Goal: Find specific page/section: Find specific page/section

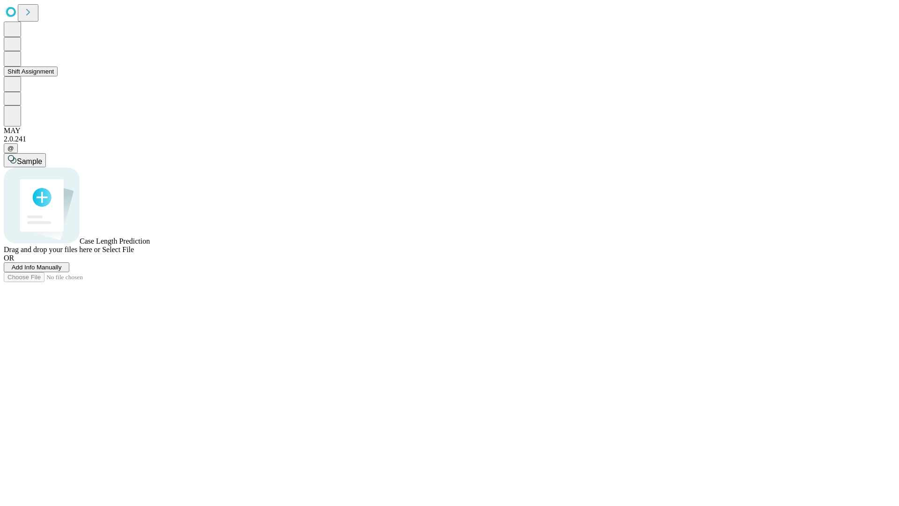
click at [58, 76] on button "Shift Assignment" at bounding box center [31, 71] width 54 height 10
